Goal: Communication & Community: Answer question/provide support

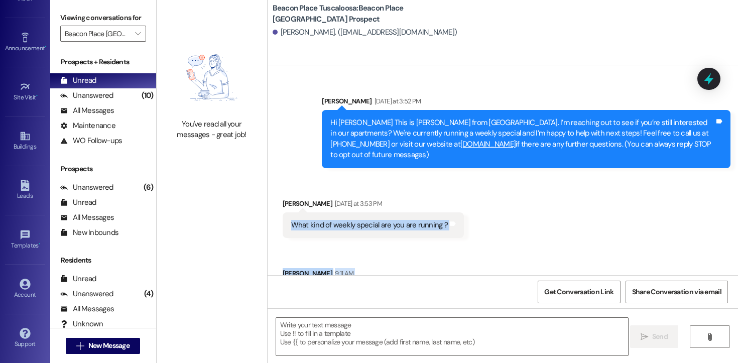
scroll to position [52, 0]
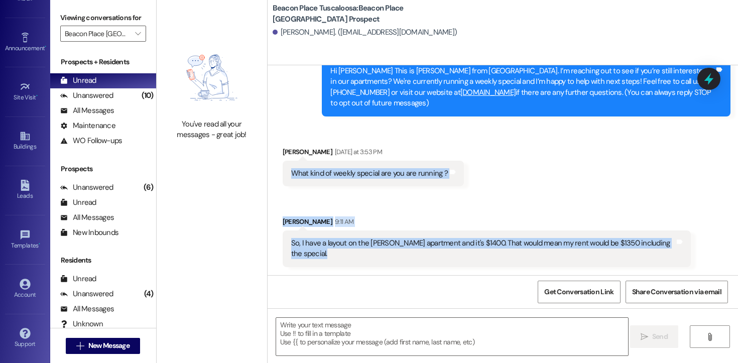
click at [430, 229] on div "[PERSON_NAME] 9:11 AM" at bounding box center [487, 224] width 409 height 14
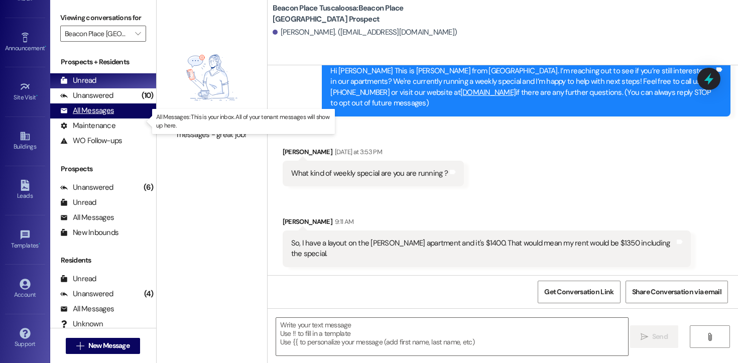
click at [99, 116] on div "All Messages" at bounding box center [87, 110] width 54 height 11
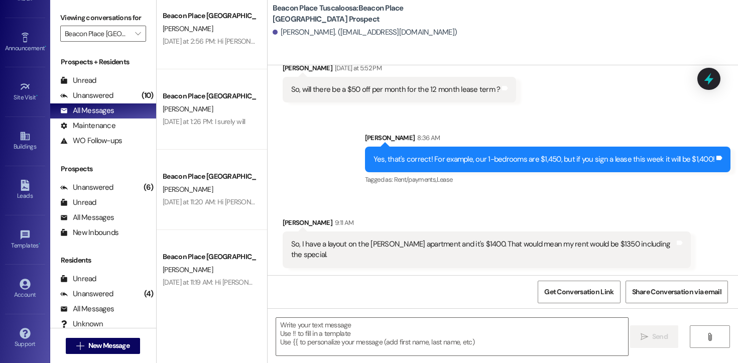
scroll to position [897, 0]
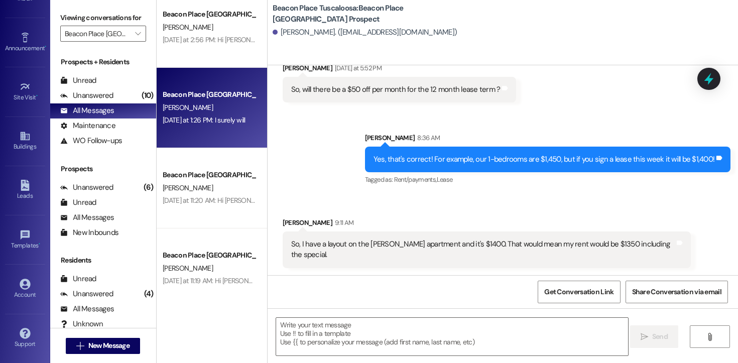
click at [213, 114] on div "[DATE] at 1:26 PM: I surely will [DATE] at 1:26 PM: I surely will" at bounding box center [209, 120] width 95 height 13
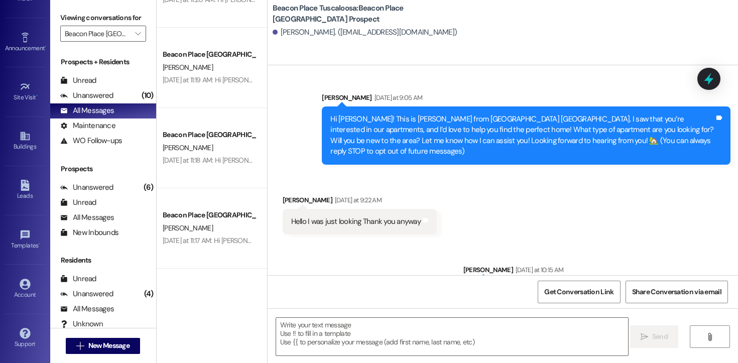
scroll to position [1103, 0]
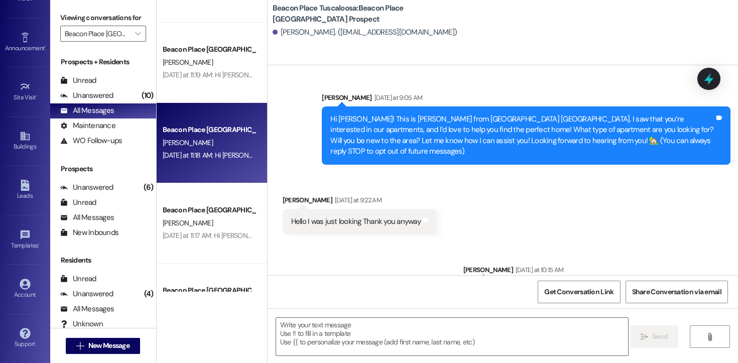
click at [223, 173] on div "Beacon Place Tuscaloosa Prospect [PERSON_NAME] [DATE] at 11:18 AM: Hi [PERSON_N…" at bounding box center [212, 143] width 111 height 80
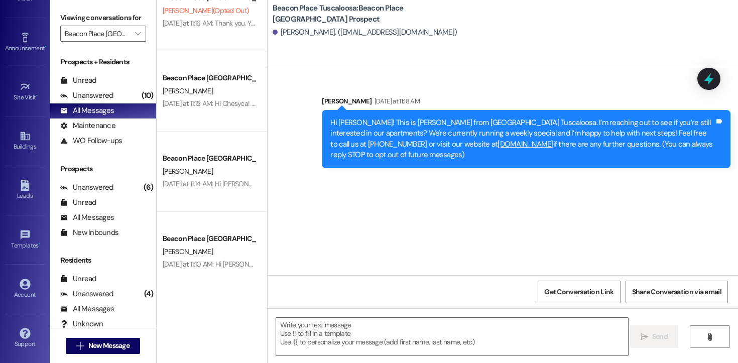
scroll to position [1473, 0]
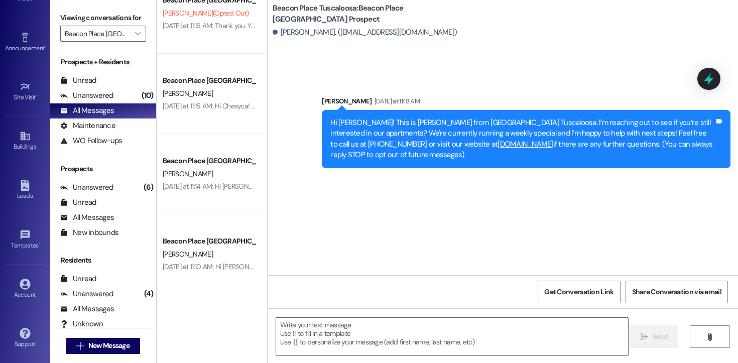
click at [223, 173] on div "[PERSON_NAME]" at bounding box center [209, 174] width 95 height 13
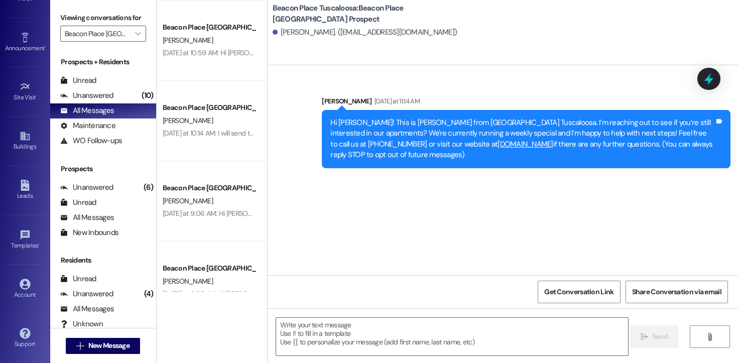
scroll to position [2250, 0]
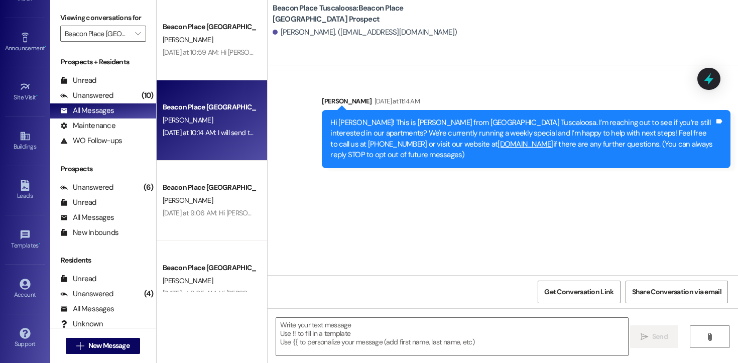
click at [225, 136] on div "[DATE] at 10:14 AM: I will send the link to your email! If you don't receive an…" at bounding box center [358, 132] width 390 height 9
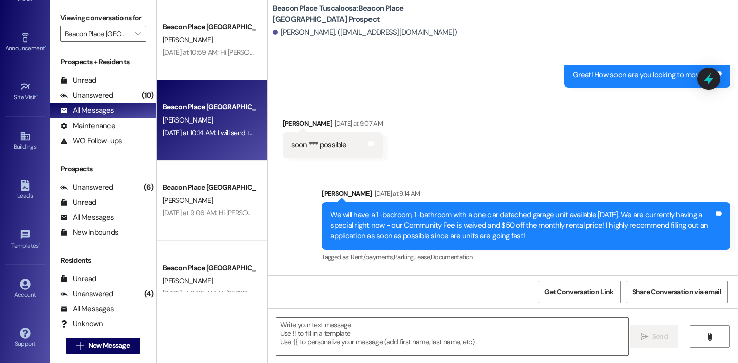
scroll to position [263, 0]
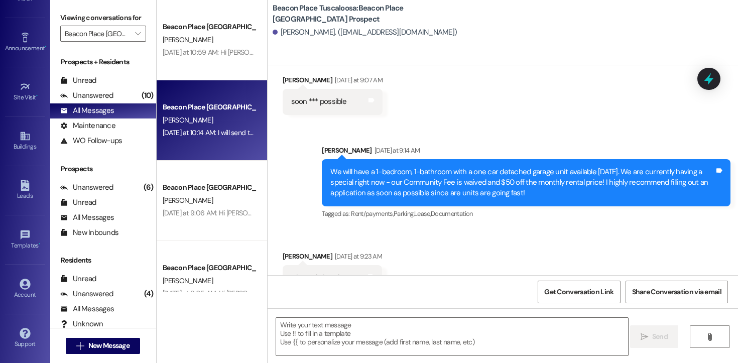
drag, startPoint x: 526, startPoint y: 186, endPoint x: 315, endPoint y: 161, distance: 212.4
click at [315, 161] on div "Sent via SMS [PERSON_NAME] [DATE] at 9:14 AM We will have a 1-bedroom, 1-bathro…" at bounding box center [526, 183] width 424 height 91
copy div "We will have a 1-bedroom, 1-bathroom with a one car detached garage unit availa…"
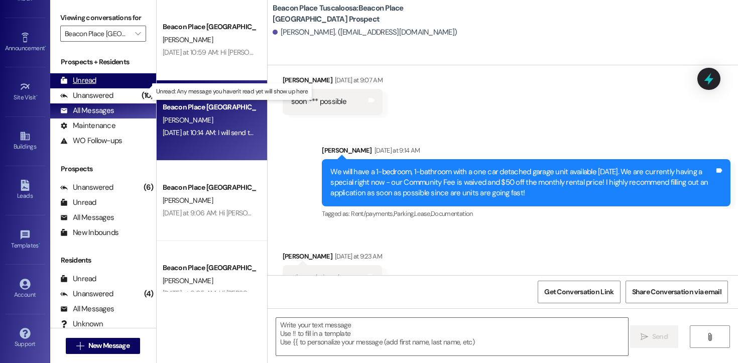
click at [98, 88] on div "Unread (0)" at bounding box center [103, 80] width 106 height 15
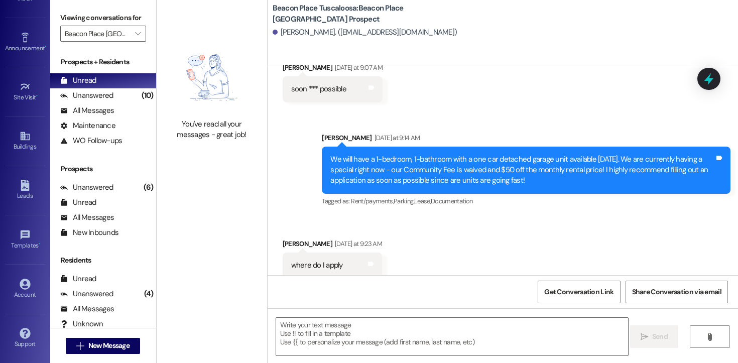
scroll to position [357, 0]
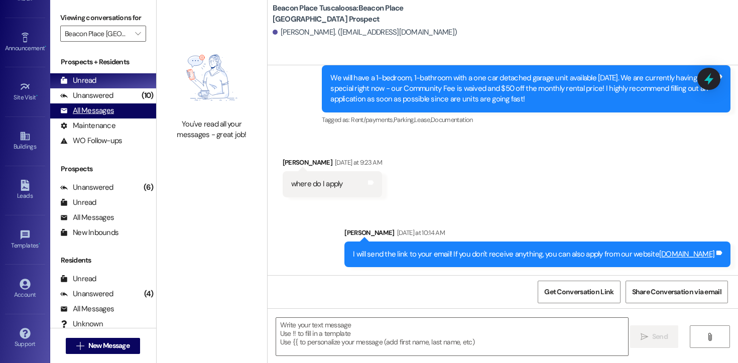
click at [102, 116] on div "All Messages" at bounding box center [87, 110] width 54 height 11
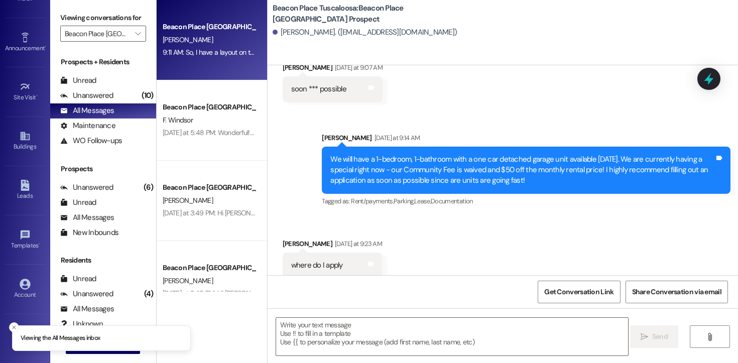
click at [220, 72] on div "Beacon Place Tuscaloosa Prospect [PERSON_NAME] 9:11 AM: So, I have a layout on …" at bounding box center [212, 40] width 111 height 80
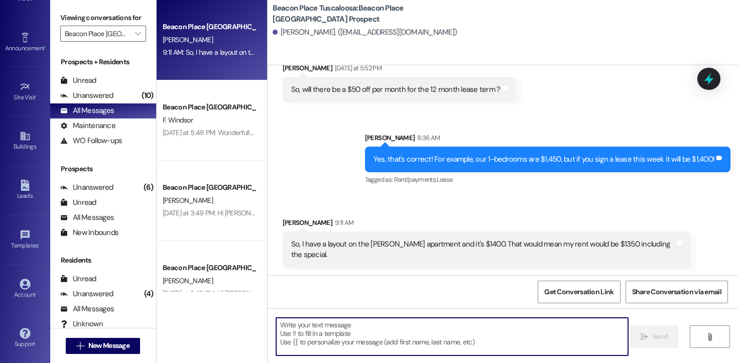
click at [383, 344] on textarea at bounding box center [452, 337] width 352 height 38
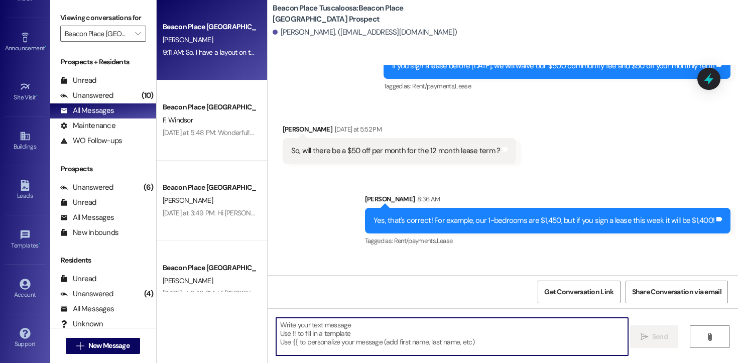
scroll to position [291, 0]
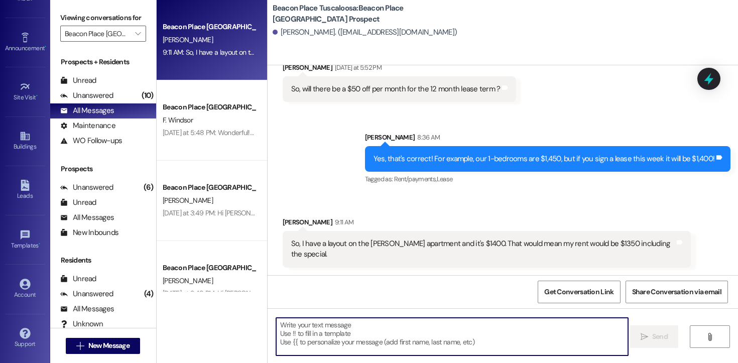
click at [339, 336] on textarea at bounding box center [452, 337] width 352 height 38
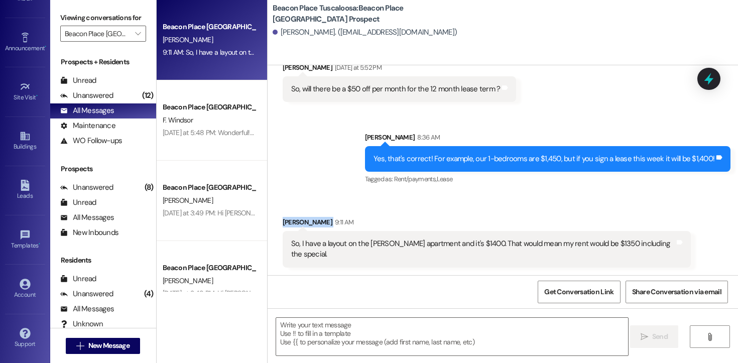
drag, startPoint x: 332, startPoint y: 223, endPoint x: 276, endPoint y: 225, distance: 55.8
click at [283, 225] on div "[PERSON_NAME] 9:11 AM" at bounding box center [487, 224] width 409 height 14
copy div "[PERSON_NAME]"
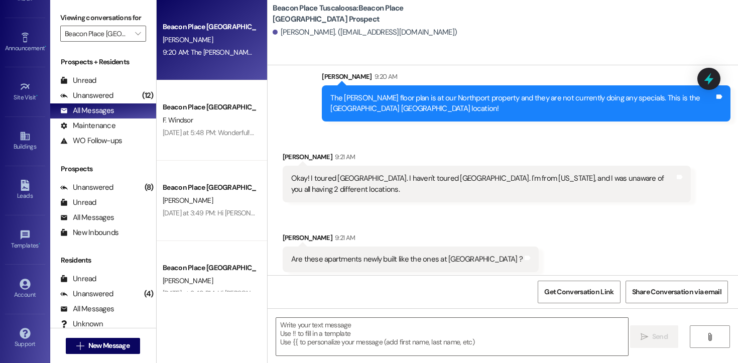
scroll to position [522, 0]
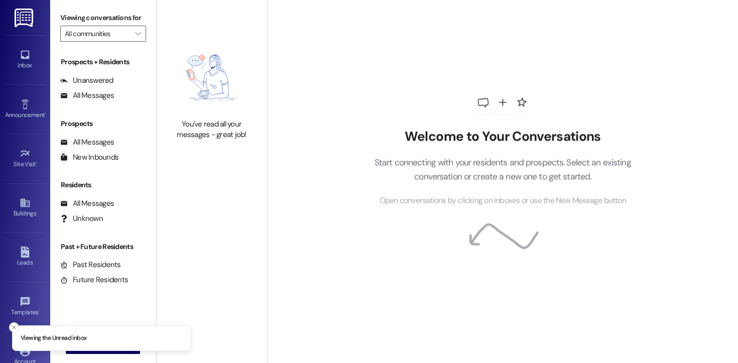
type input "Beacon Place [GEOGRAPHIC_DATA]"
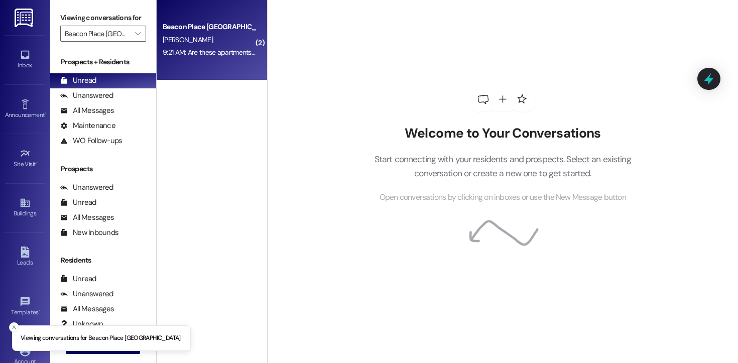
click at [203, 55] on div "9:21 AM: Are these apartments newly built like the ones at Northport ? 9:21 AM:…" at bounding box center [281, 52] width 237 height 9
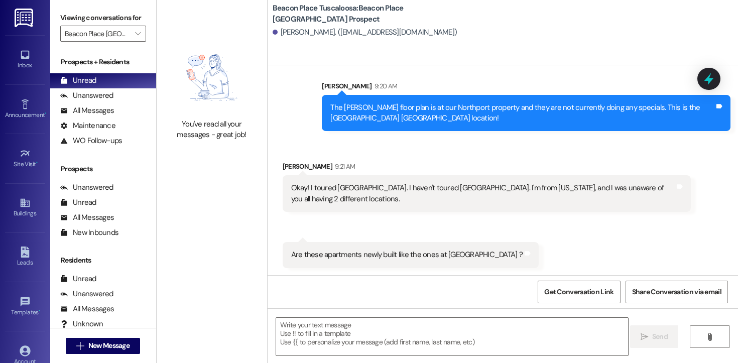
scroll to position [589, 0]
